Goal: Transaction & Acquisition: Book appointment/travel/reservation

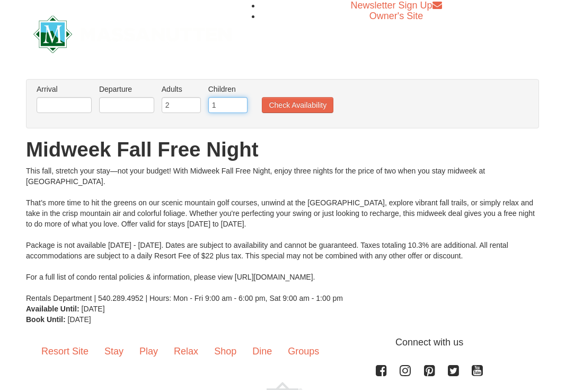
click at [241, 102] on input "1" at bounding box center [227, 105] width 39 height 16
type input "2"
click at [241, 102] on input "2" at bounding box center [227, 105] width 39 height 16
click at [79, 107] on input "text" at bounding box center [64, 105] width 55 height 16
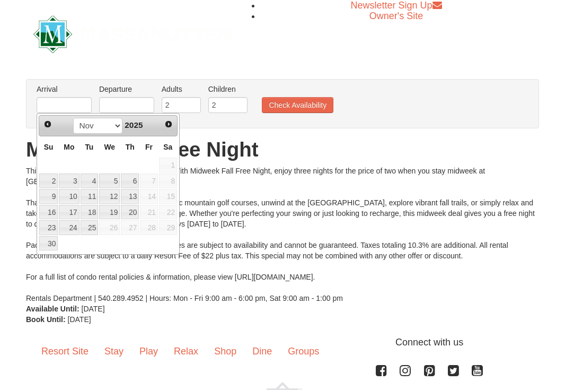
click at [269, 179] on div "This fall, stretch your stay—not your budget! With Midweek Fall Free Night, enj…" at bounding box center [282, 234] width 513 height 138
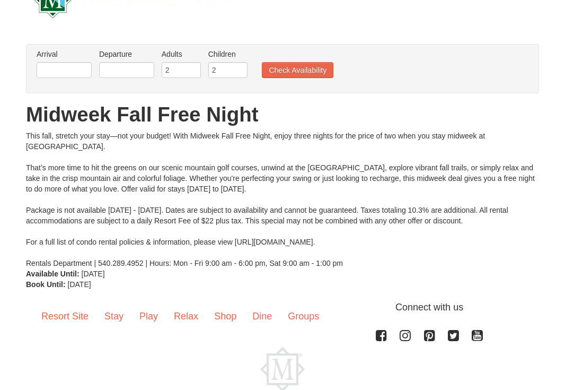
scroll to position [37, 0]
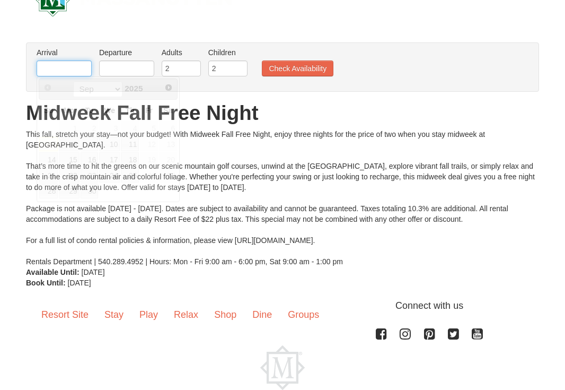
click at [87, 73] on input "text" at bounding box center [64, 68] width 55 height 16
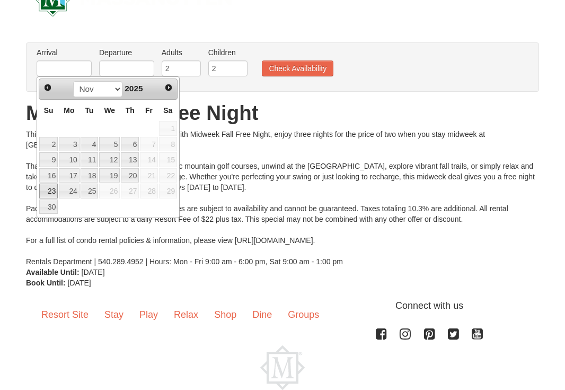
click at [49, 190] on link "23" at bounding box center [48, 190] width 19 height 15
type input "11/23/2025"
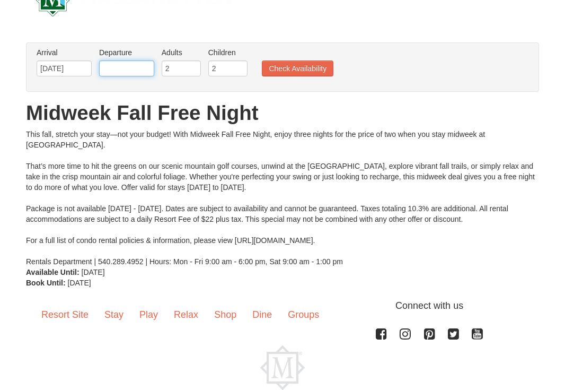
click at [134, 68] on input "text" at bounding box center [126, 68] width 55 height 16
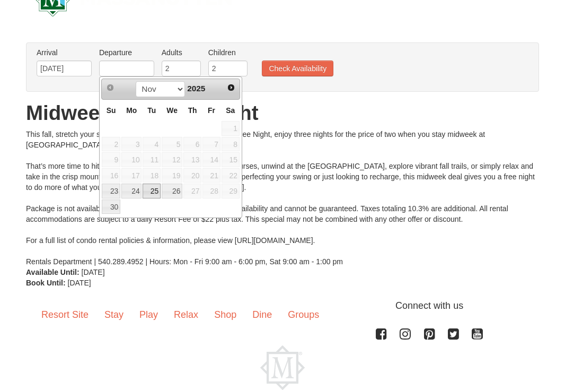
click at [156, 191] on link "25" at bounding box center [152, 190] width 18 height 15
type input "11/25/2025"
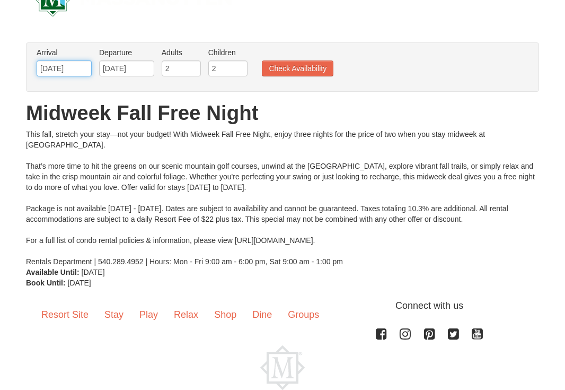
click at [83, 68] on input "11/23/2025" at bounding box center [64, 68] width 55 height 16
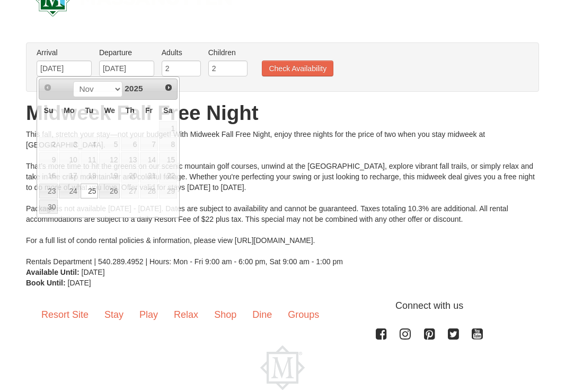
click at [263, 155] on div "This fall, stretch your stay—not your budget! With Midweek Fall Free Night, enj…" at bounding box center [282, 198] width 513 height 138
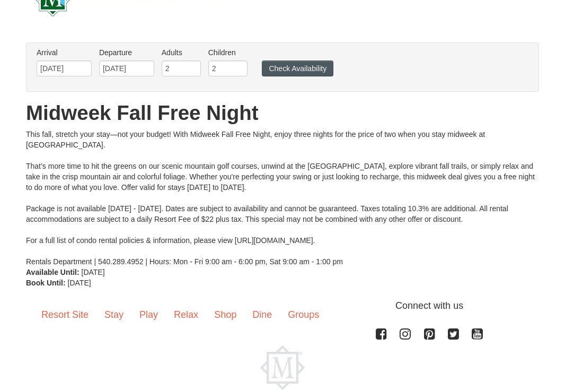
click at [311, 67] on button "Check Availability" at bounding box center [298, 68] width 72 height 16
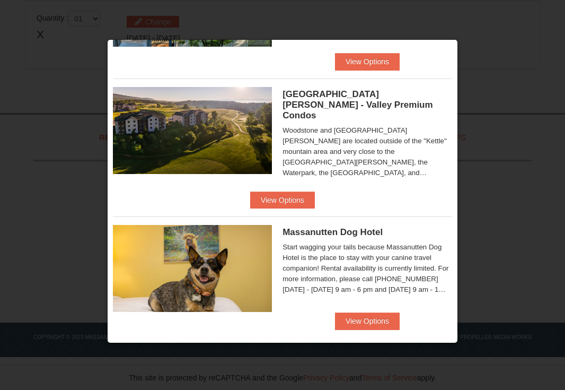
scroll to position [357, 0]
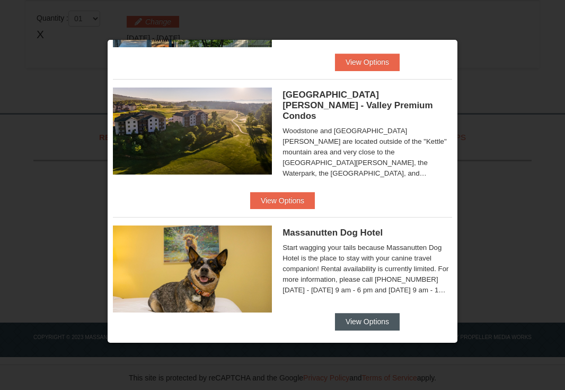
click at [373, 313] on button "View Options" at bounding box center [367, 321] width 65 height 17
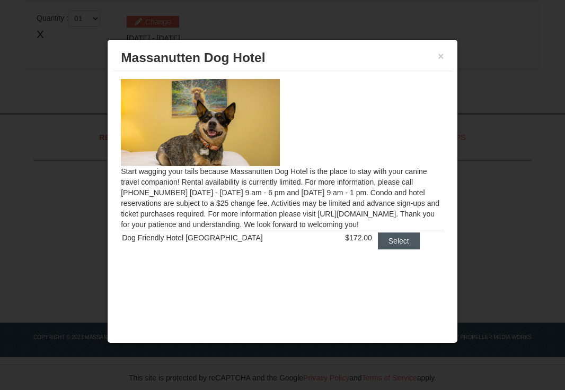
click at [390, 249] on button "Select" at bounding box center [399, 240] width 42 height 17
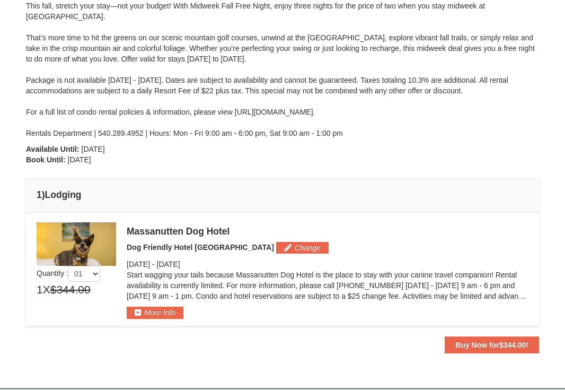
scroll to position [182, 0]
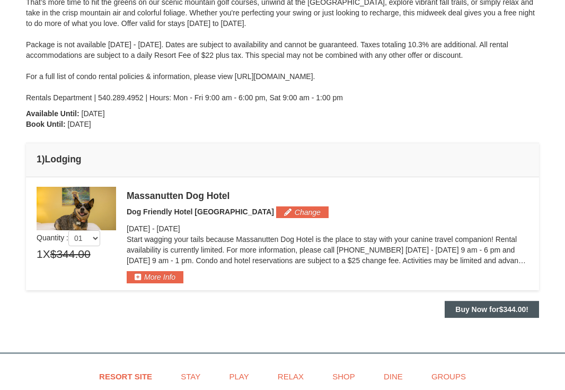
click at [475, 303] on button "Buy Now for $344.00 !" at bounding box center [492, 309] width 94 height 17
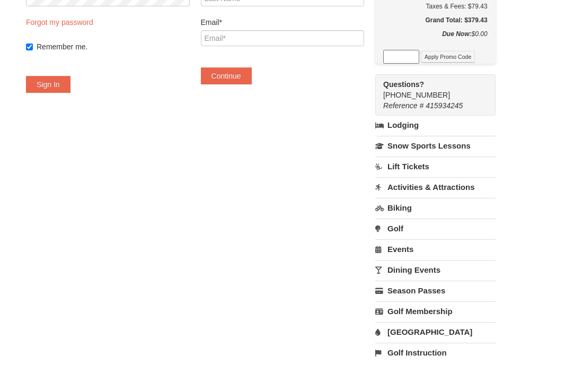
scroll to position [162, 0]
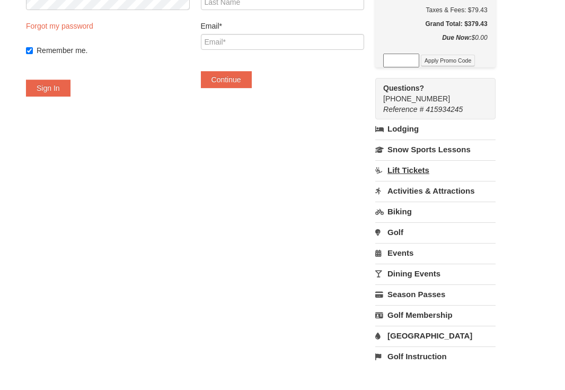
click at [407, 160] on link "Lift Tickets" at bounding box center [435, 170] width 120 height 20
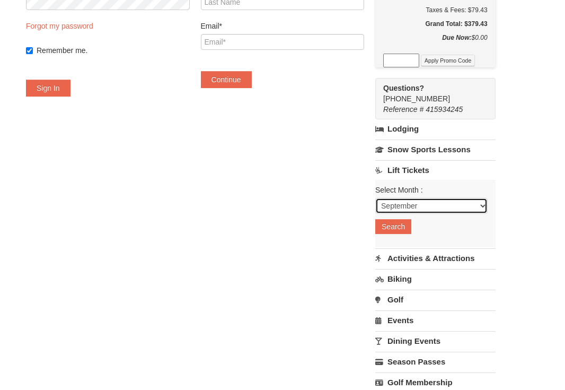
select select "11"
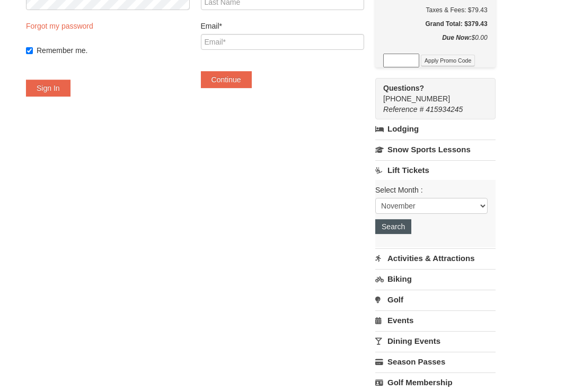
click at [400, 219] on button "Search" at bounding box center [393, 226] width 36 height 15
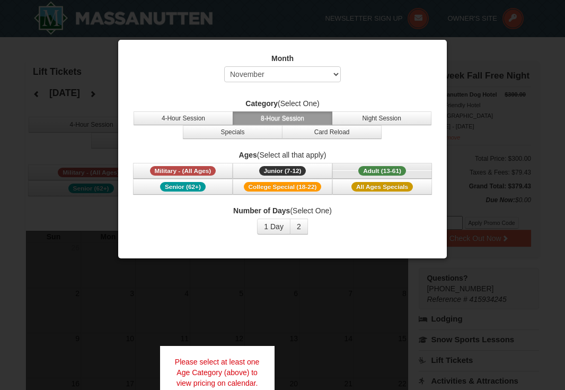
click at [386, 172] on span "Adult (13-61)" at bounding box center [382, 171] width 48 height 10
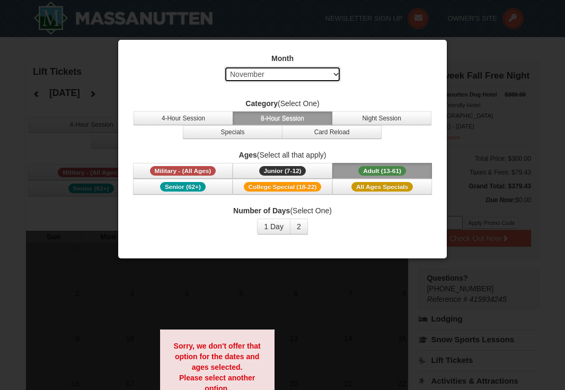
select select "12"
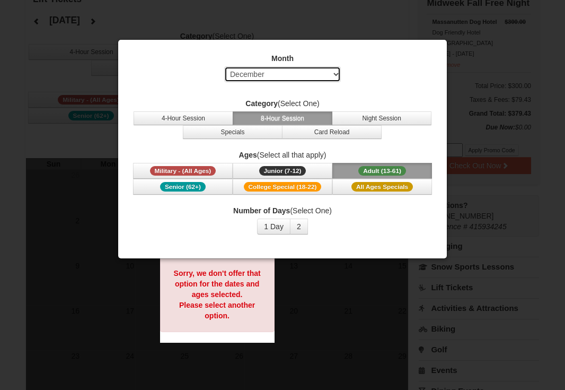
scroll to position [76, 0]
